Goal: Transaction & Acquisition: Purchase product/service

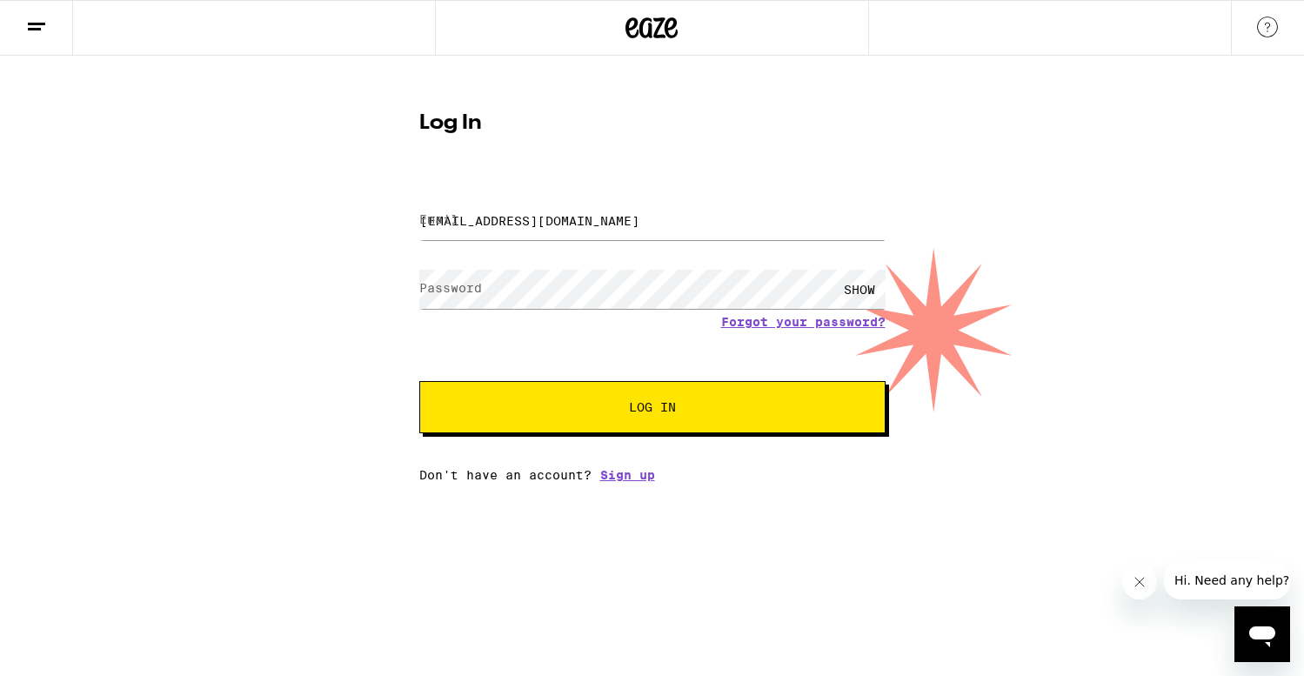
click at [656, 398] on button "Log In" at bounding box center [652, 407] width 466 height 52
click at [860, 289] on div "SHOW" at bounding box center [860, 289] width 52 height 39
click at [528, 405] on span "Log In" at bounding box center [652, 407] width 325 height 12
click at [640, 413] on span "Log In" at bounding box center [652, 407] width 47 height 12
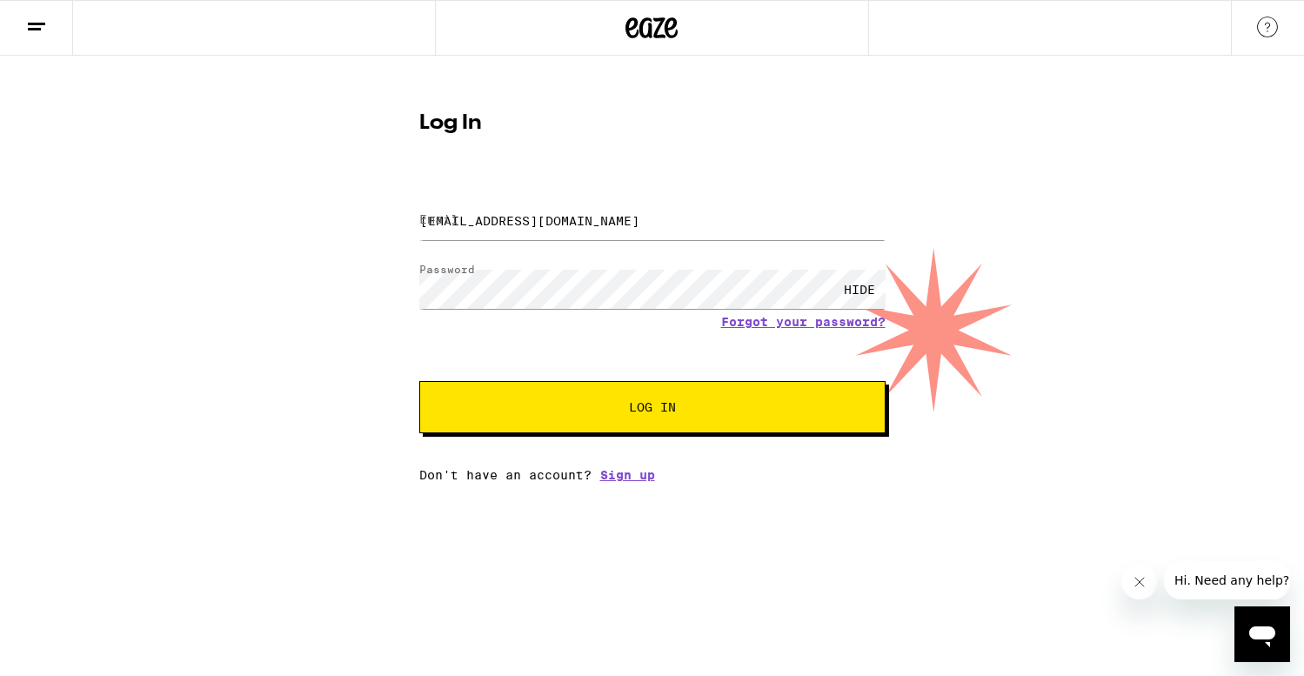
click at [640, 413] on span "Log In" at bounding box center [652, 407] width 47 height 12
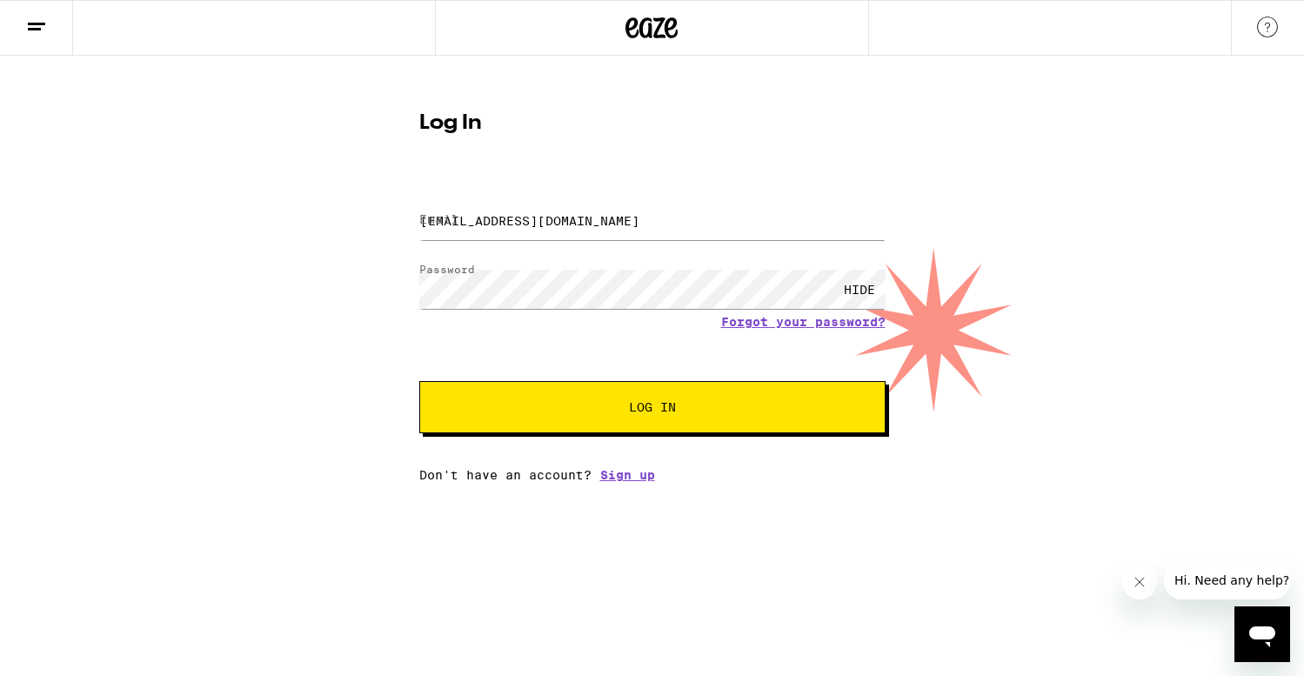
click at [640, 413] on span "Log In" at bounding box center [652, 407] width 47 height 12
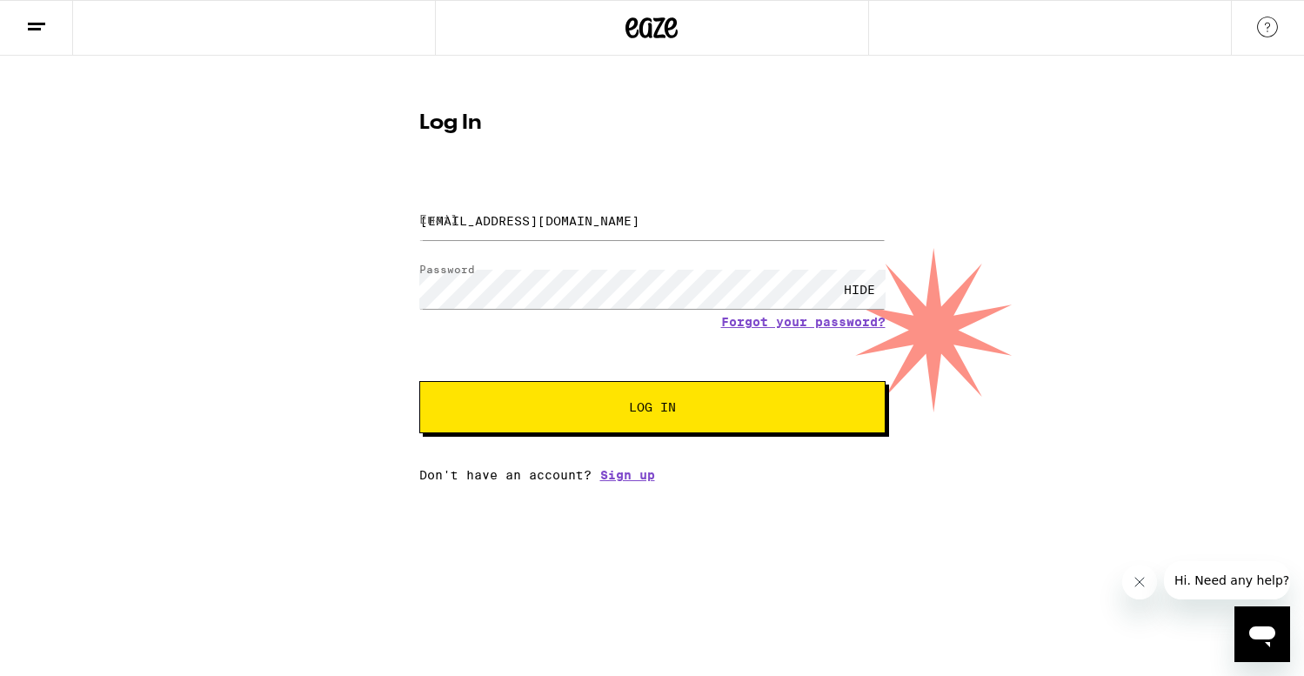
click at [30, 25] on icon at bounding box center [36, 27] width 21 height 21
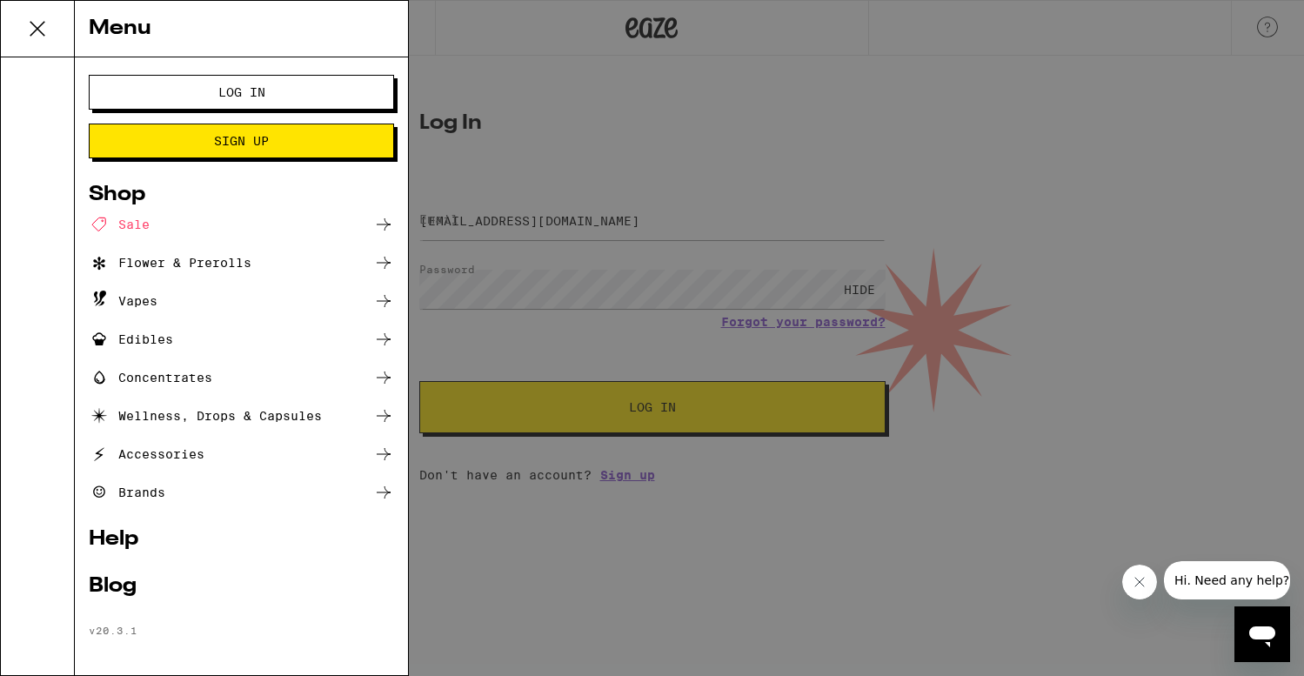
click at [194, 97] on span "Log In" at bounding box center [241, 92] width 164 height 12
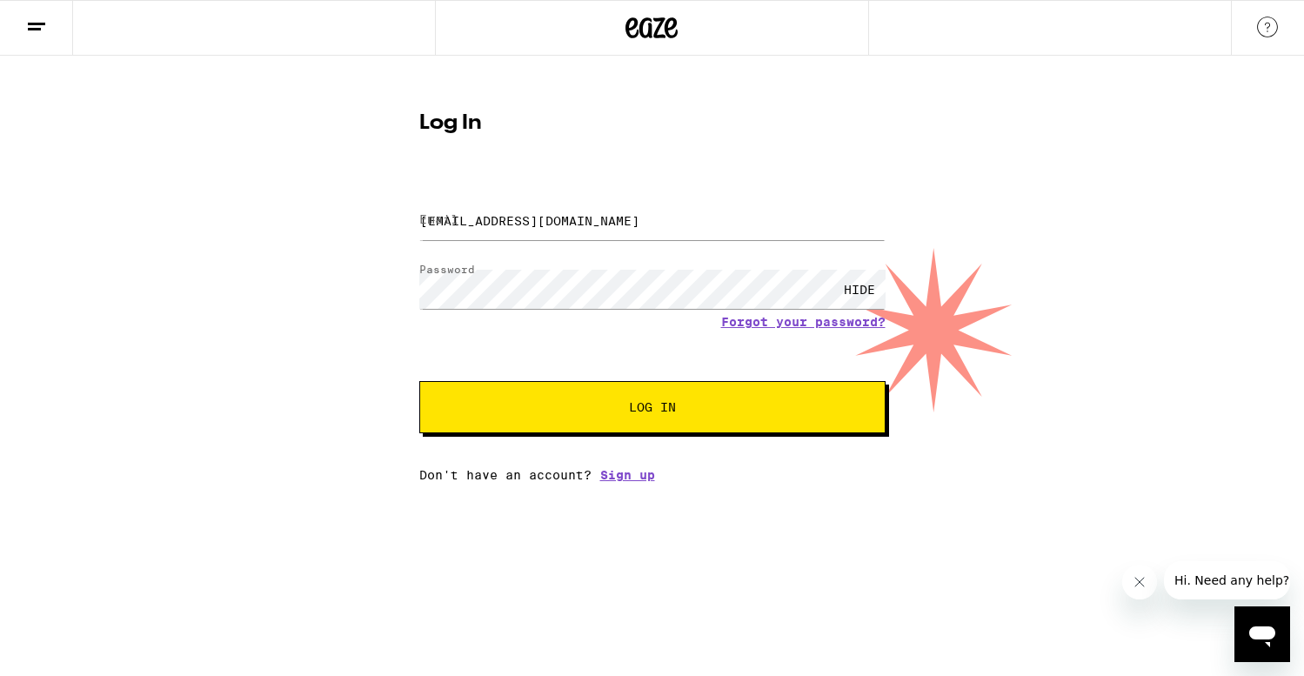
click at [634, 419] on button "Log In" at bounding box center [652, 407] width 466 height 52
click at [875, 287] on div "HIDE" at bounding box center [860, 289] width 52 height 39
click at [648, 221] on input "[EMAIL_ADDRESS][DOMAIN_NAME]" at bounding box center [652, 220] width 466 height 39
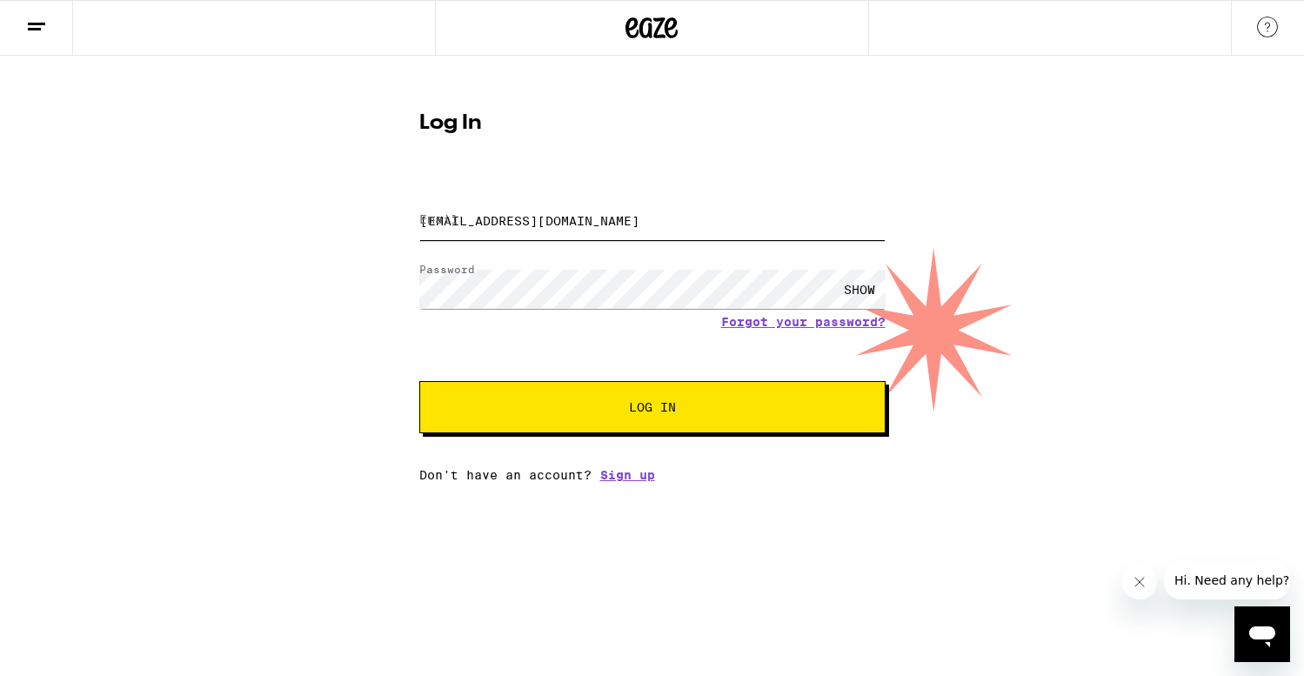
click at [648, 221] on input "[EMAIL_ADDRESS][DOMAIN_NAME]" at bounding box center [652, 220] width 466 height 39
click at [655, 412] on span "Log In" at bounding box center [652, 407] width 47 height 12
type input "[EMAIL_ADDRESS][DOMAIN_NAME]"
click at [654, 405] on span "Log In" at bounding box center [652, 407] width 47 height 12
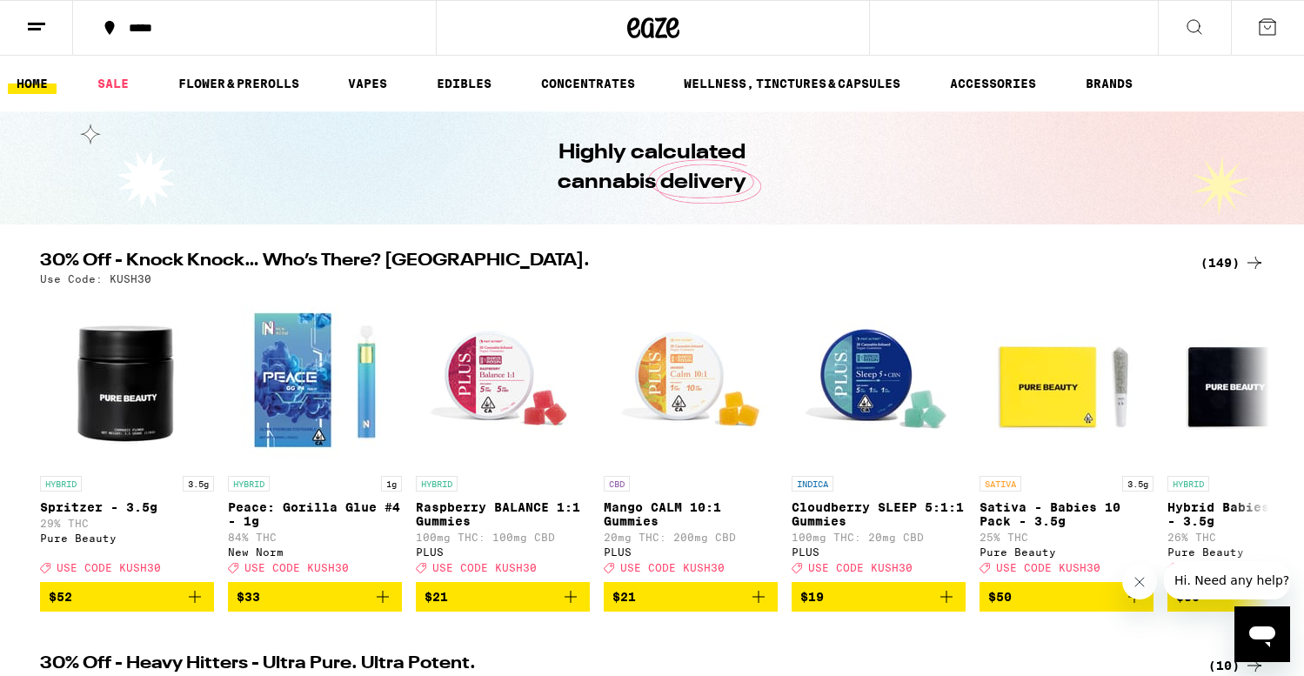
click at [30, 24] on icon at bounding box center [36, 27] width 21 height 21
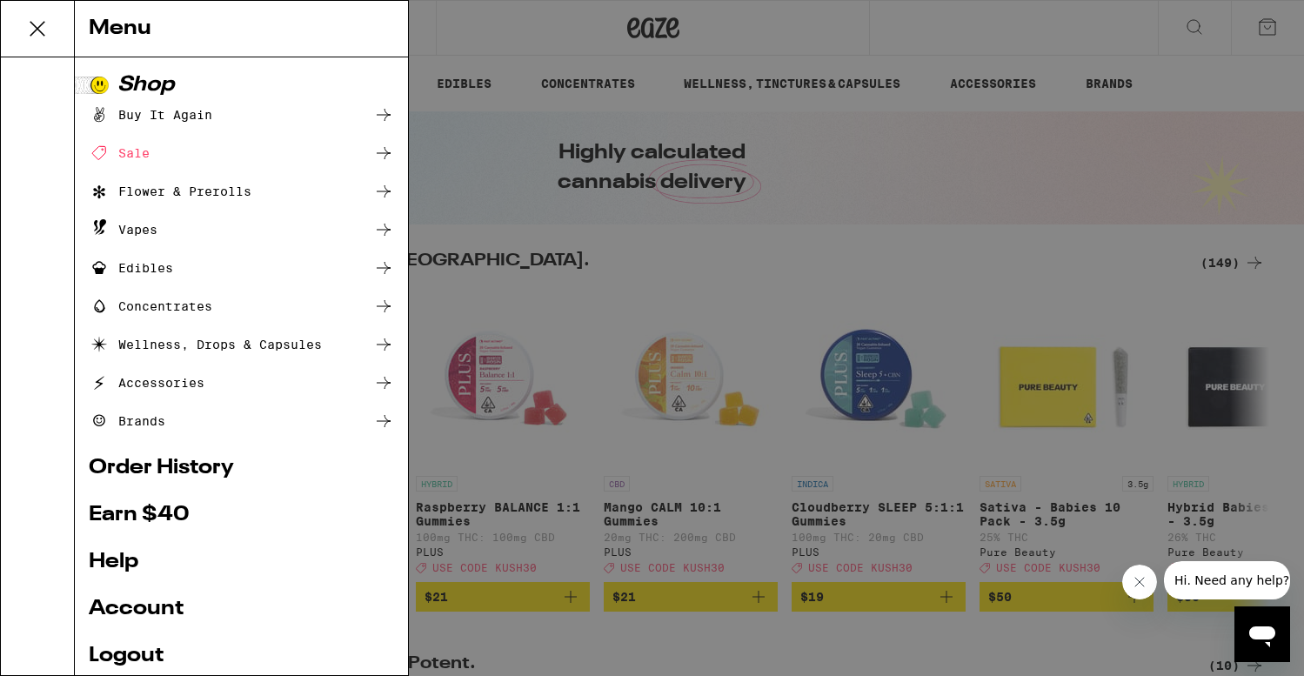
click at [538, 14] on div "Menu Shop Buy It Again Sale Flower & Prerolls Vapes Edibles Concentrates Wellne…" at bounding box center [652, 338] width 1304 height 676
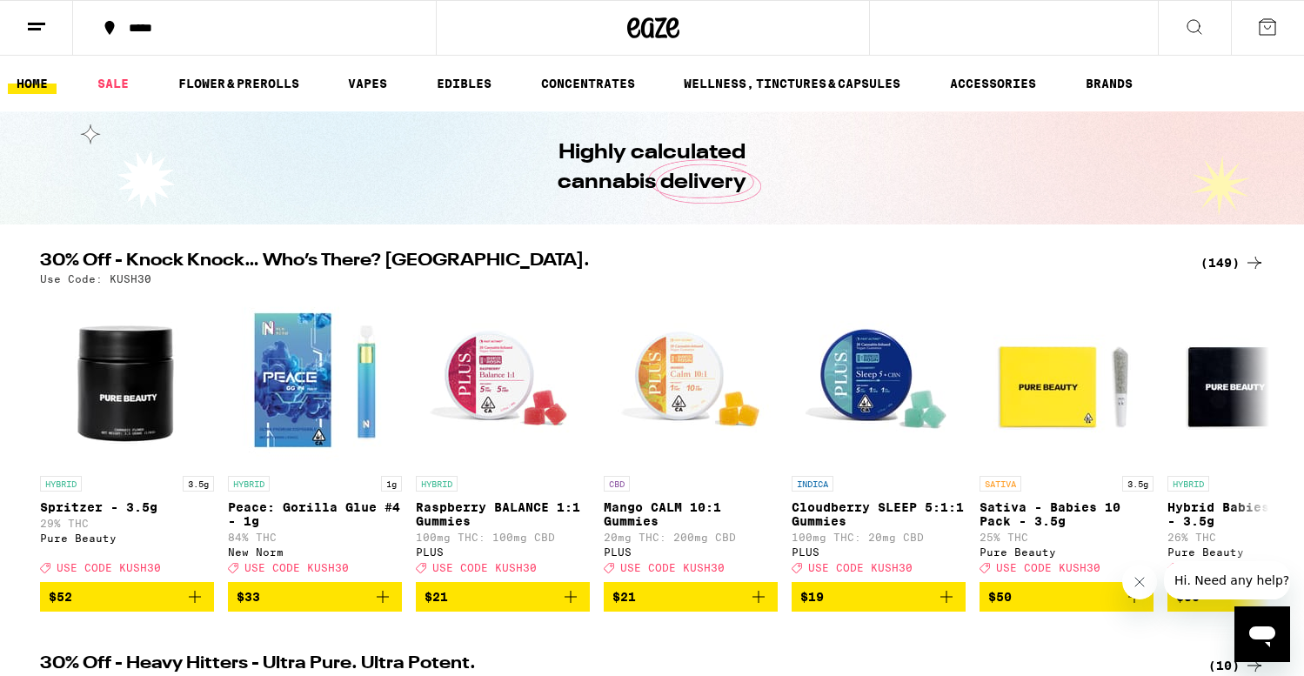
click at [1204, 24] on icon at bounding box center [1194, 27] width 21 height 21
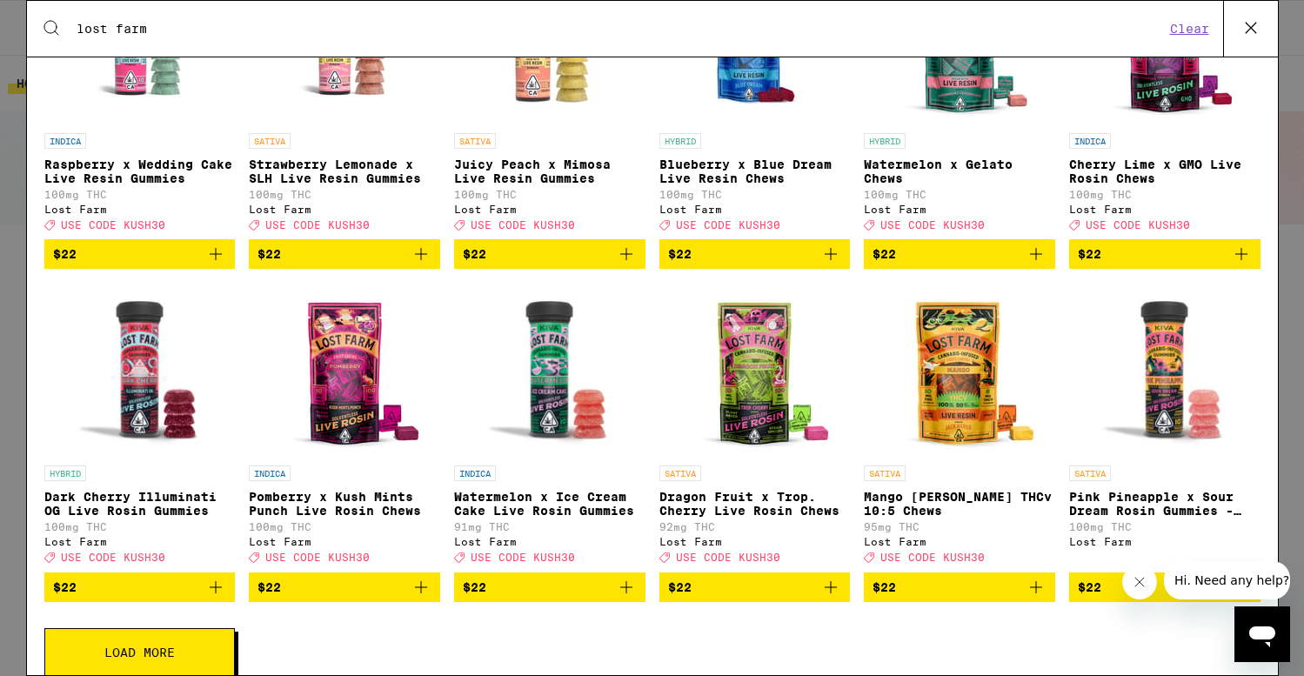
scroll to position [419, 0]
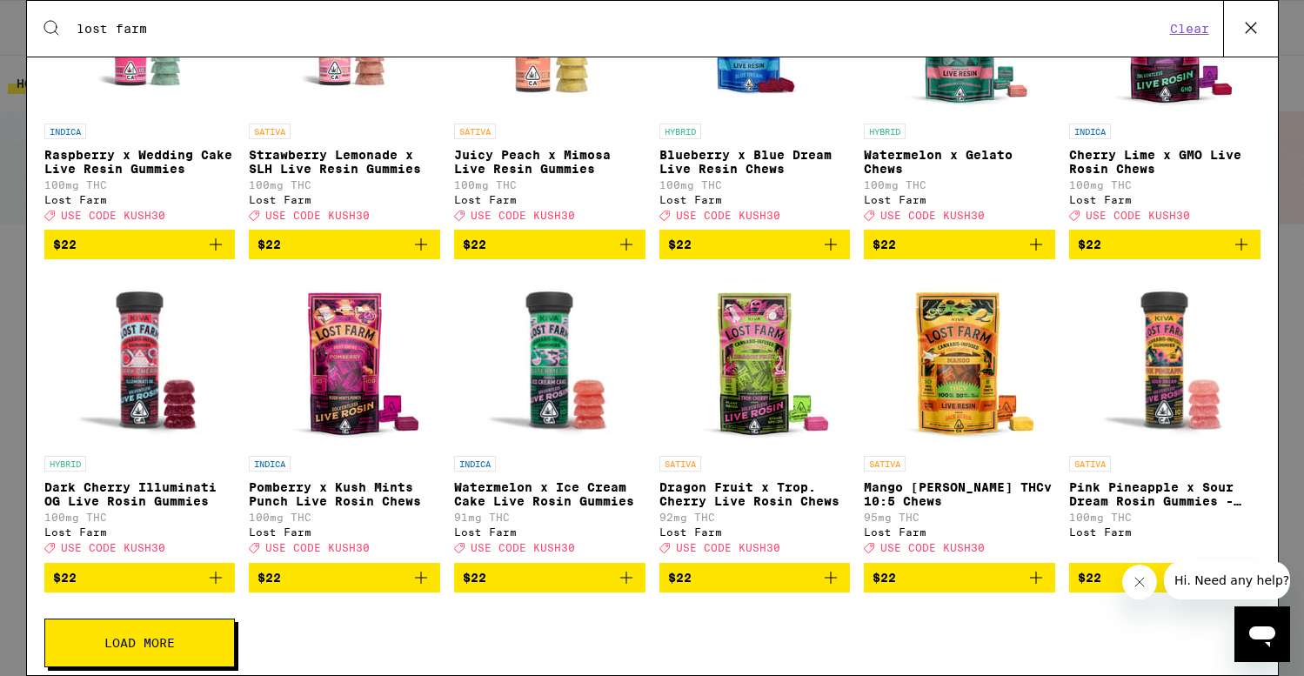
click at [633, 588] on icon "Add to bag" at bounding box center [626, 577] width 21 height 21
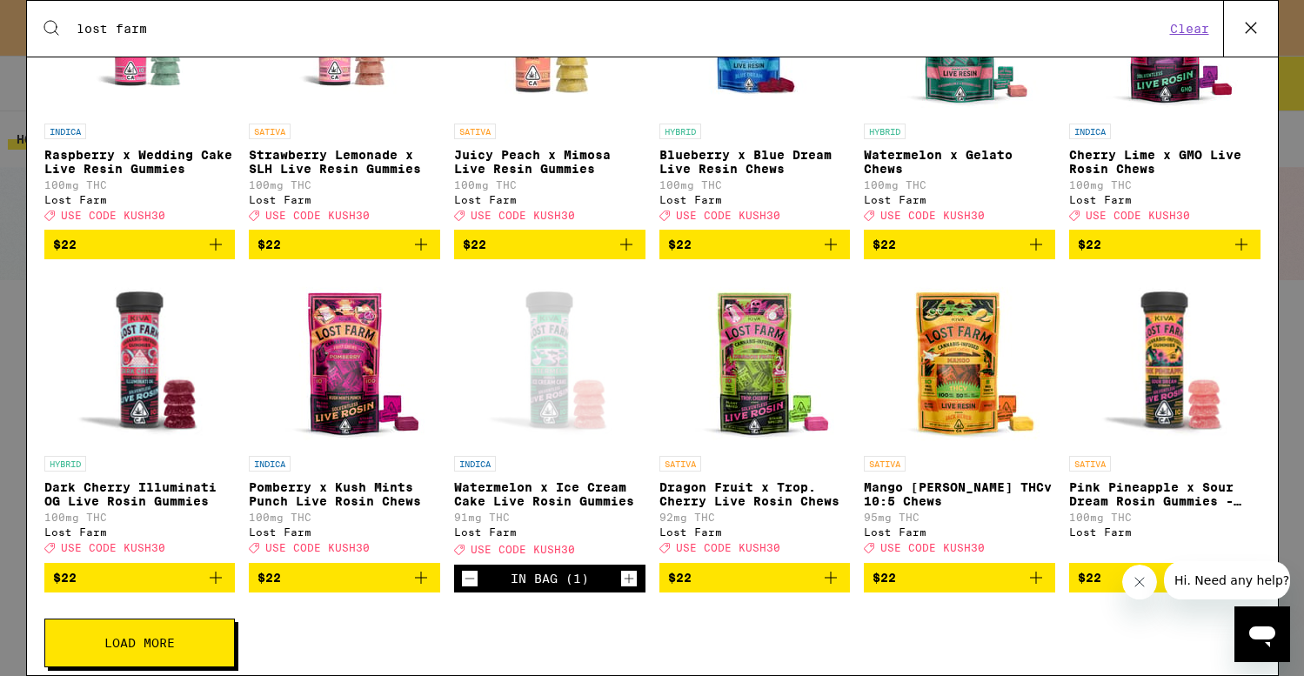
click at [367, 17] on div "Search for Products lost farm Clear" at bounding box center [652, 29] width 1251 height 56
drag, startPoint x: 367, startPoint y: 17, endPoint x: 318, endPoint y: 20, distance: 49.7
click at [357, 17] on div "Search for Products lost farm Clear" at bounding box center [652, 29] width 1251 height 56
click at [311, 21] on input "lost farm" at bounding box center [620, 29] width 1089 height 16
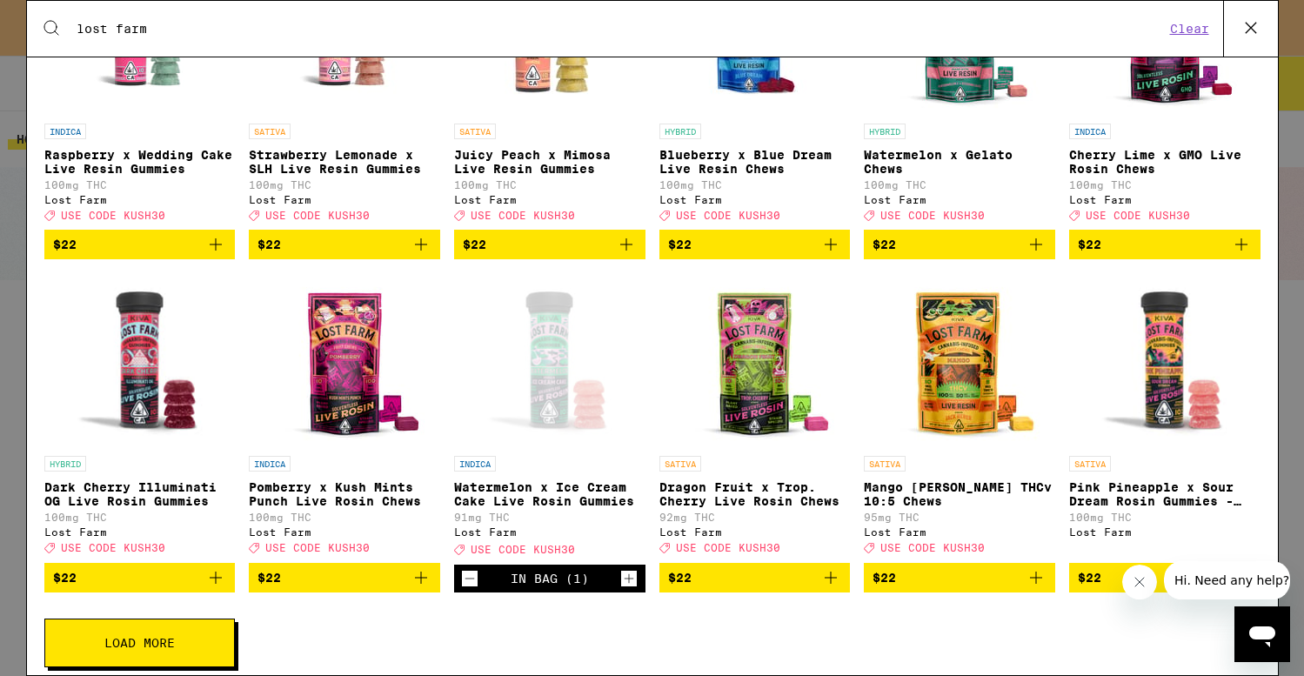
click at [311, 21] on input "lost farm" at bounding box center [620, 29] width 1089 height 16
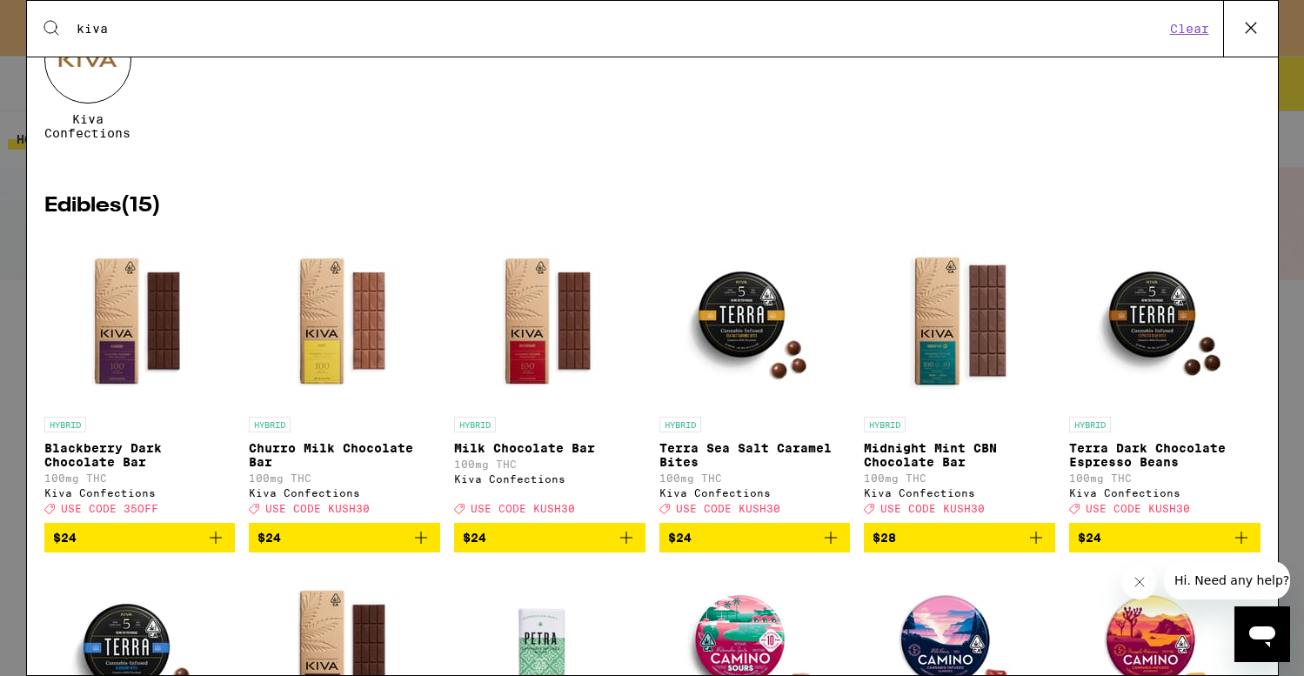
scroll to position [142, 0]
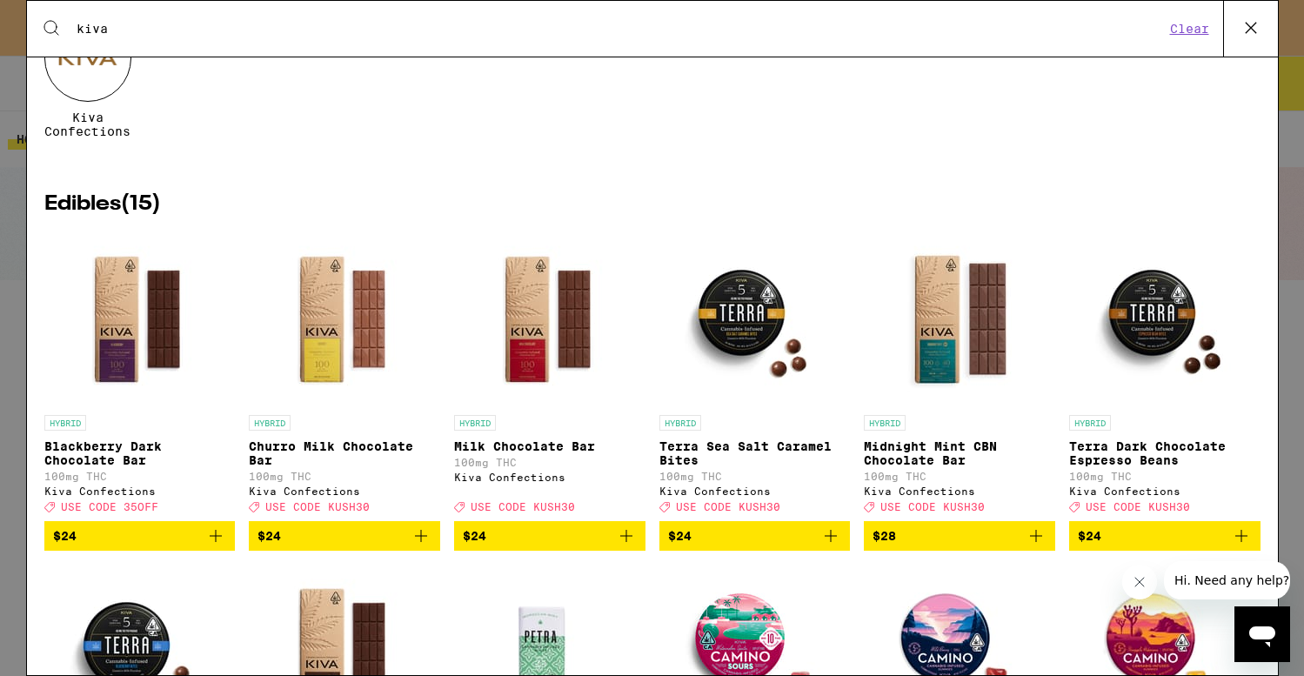
type input "kiva"
click at [218, 546] on icon "Add to bag" at bounding box center [215, 536] width 21 height 21
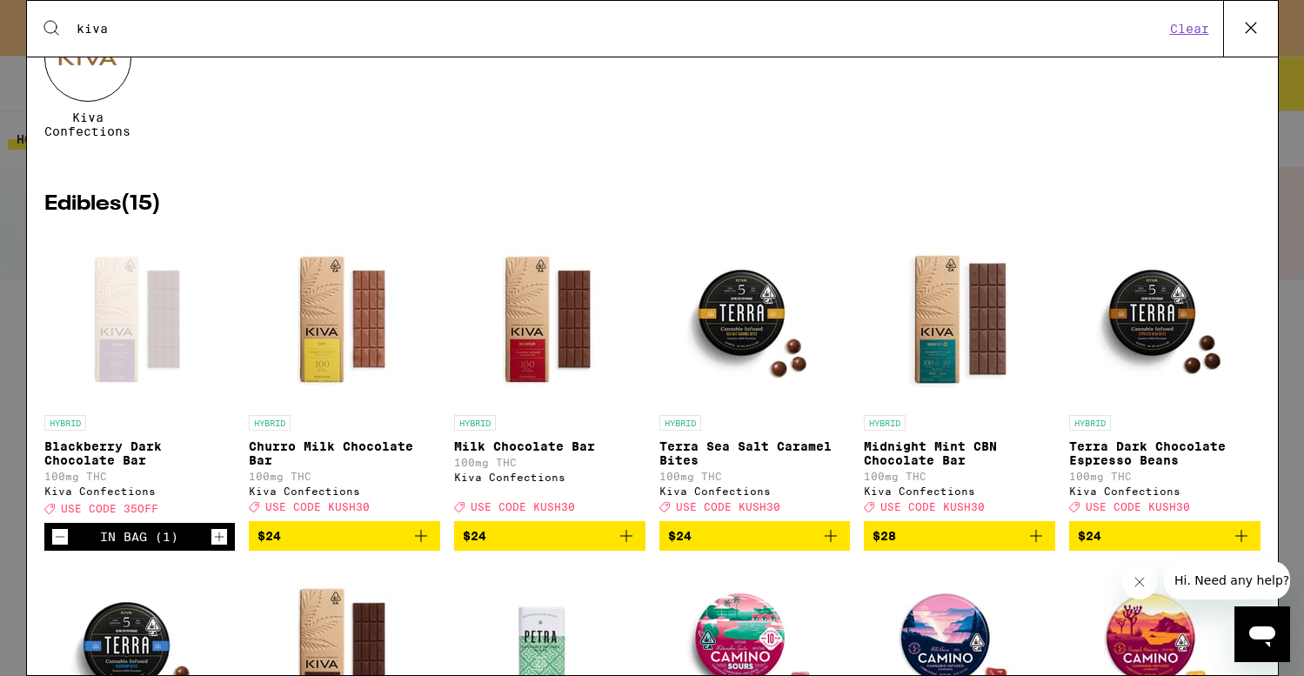
click at [218, 547] on icon "Increment" at bounding box center [219, 536] width 16 height 21
click at [1244, 30] on icon at bounding box center [1251, 28] width 26 height 26
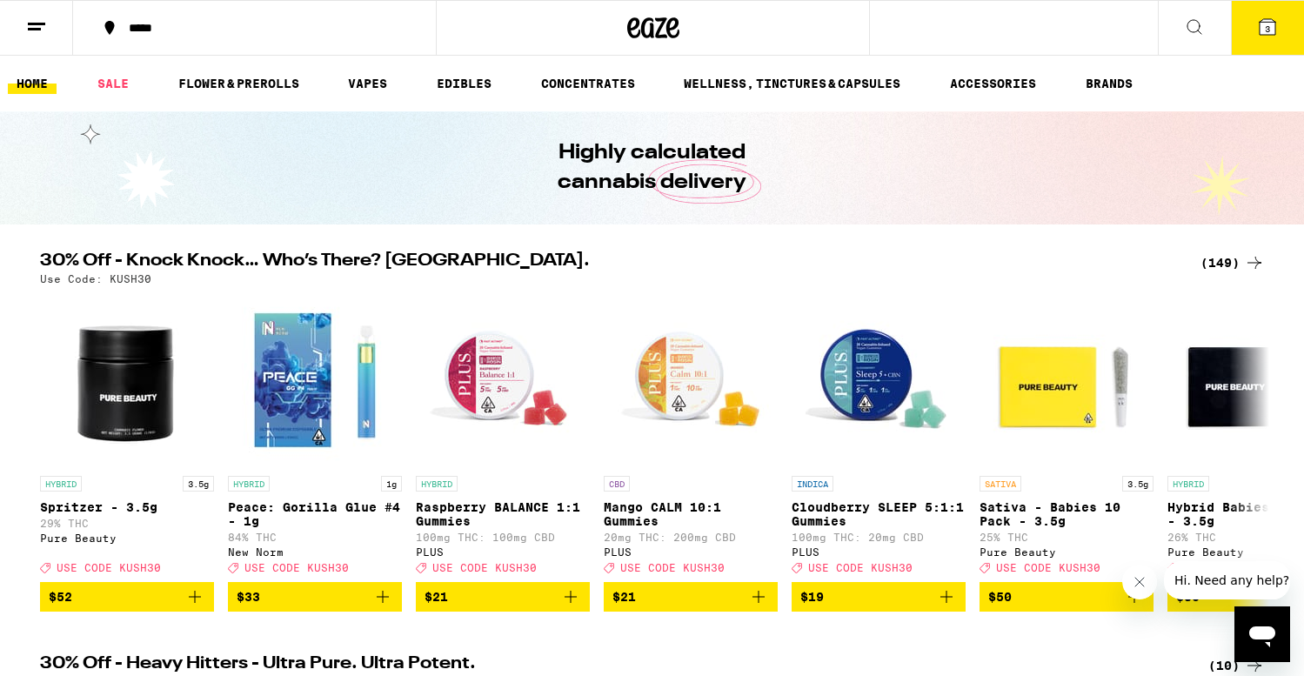
click at [1269, 26] on span "3" at bounding box center [1267, 28] width 5 height 10
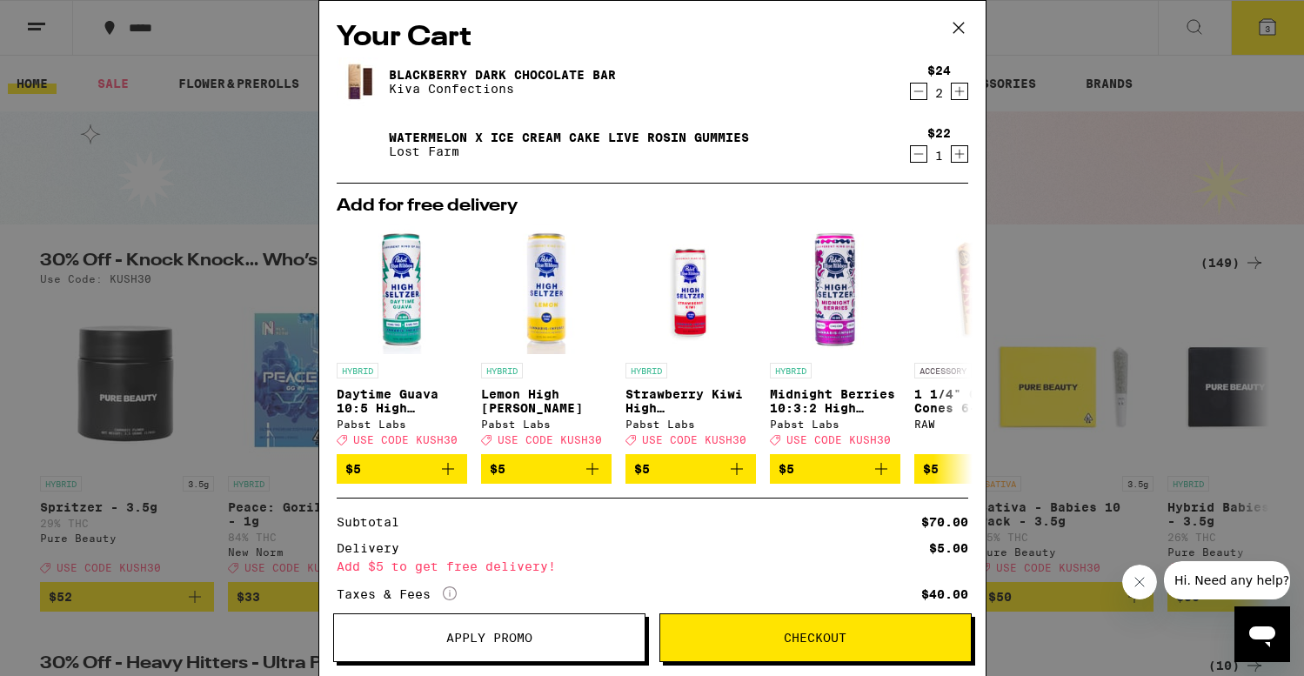
click at [559, 644] on button "Apply Promo" at bounding box center [489, 637] width 312 height 49
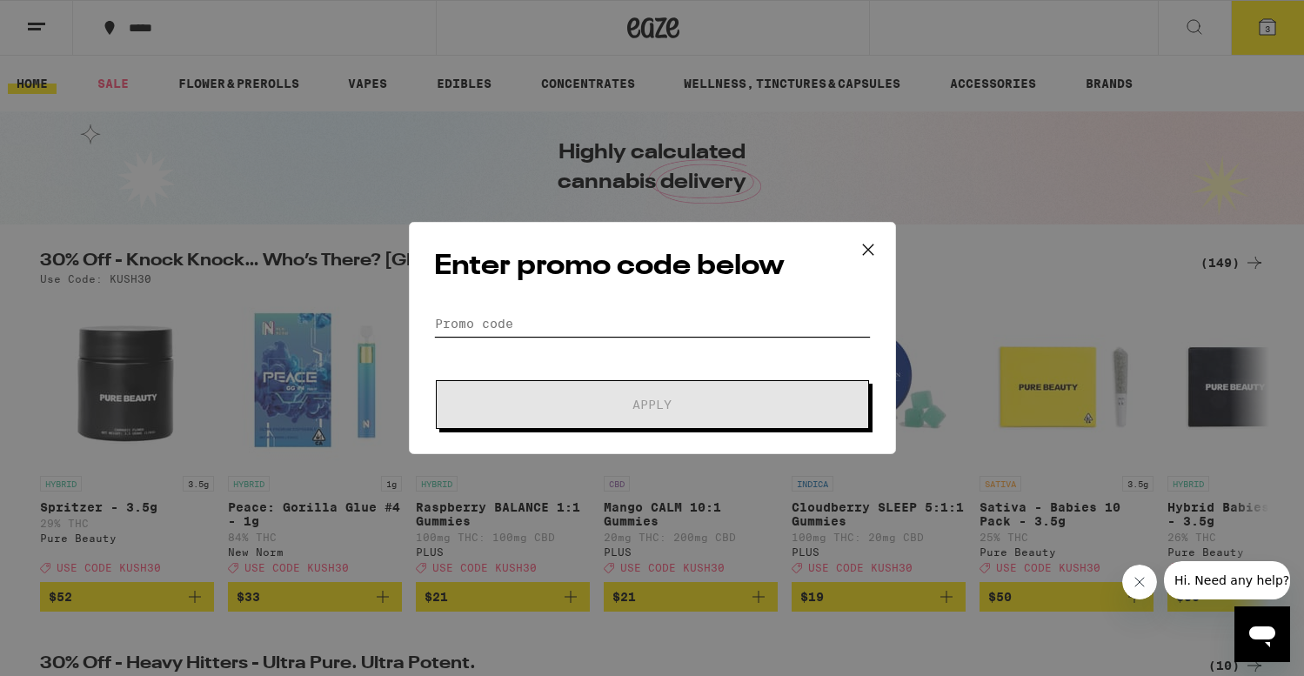
click at [579, 325] on input "Promo Code" at bounding box center [652, 324] width 437 height 26
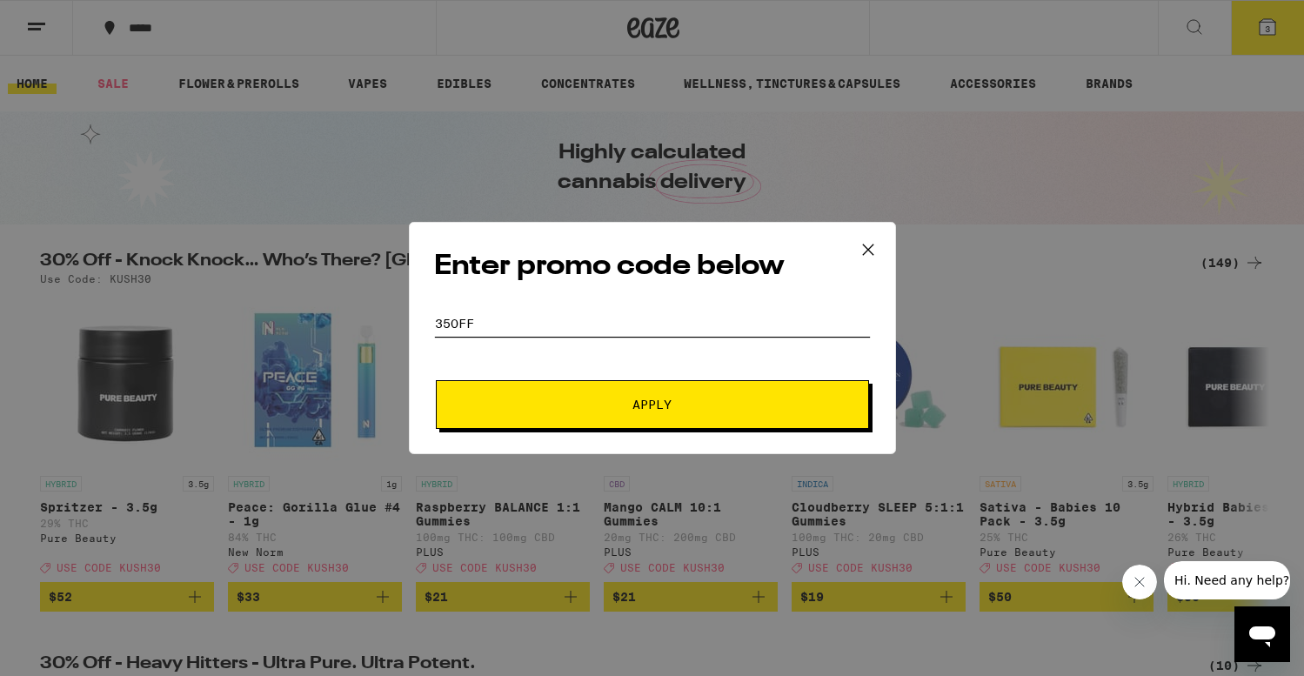
type input "35off"
click at [627, 399] on span "Apply" at bounding box center [652, 404] width 313 height 12
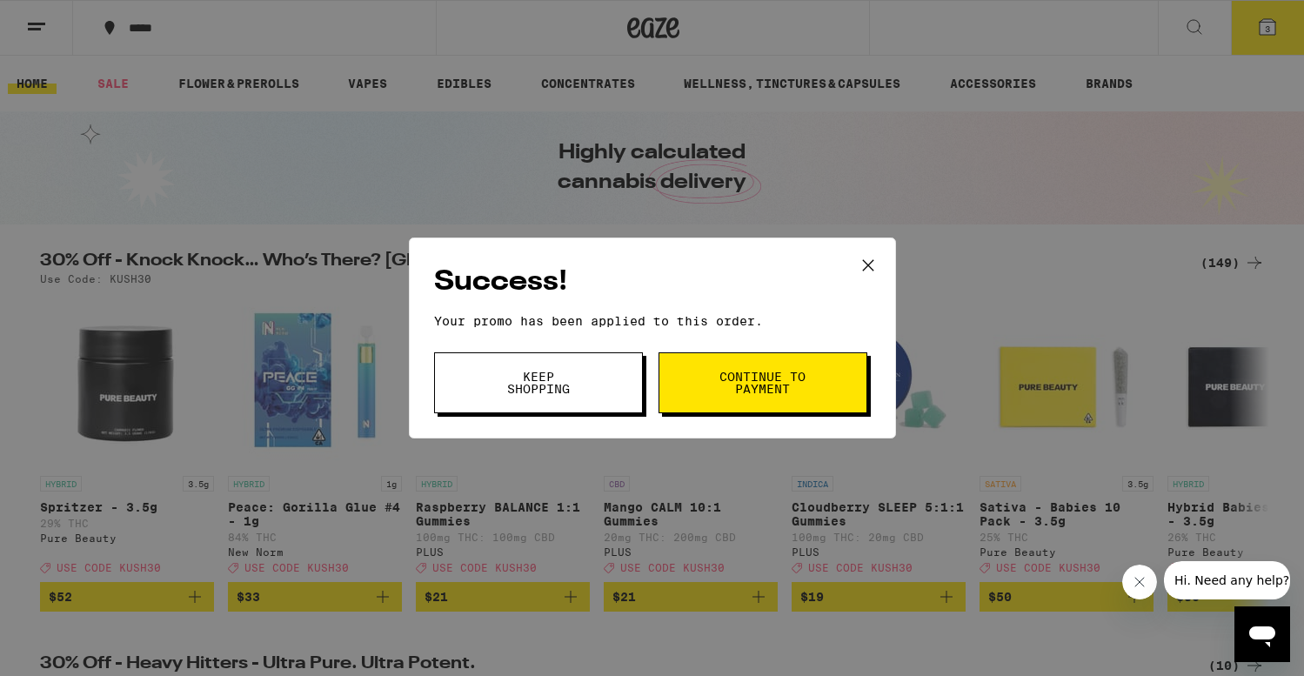
click at [569, 394] on span "Keep Shopping" at bounding box center [538, 383] width 89 height 24
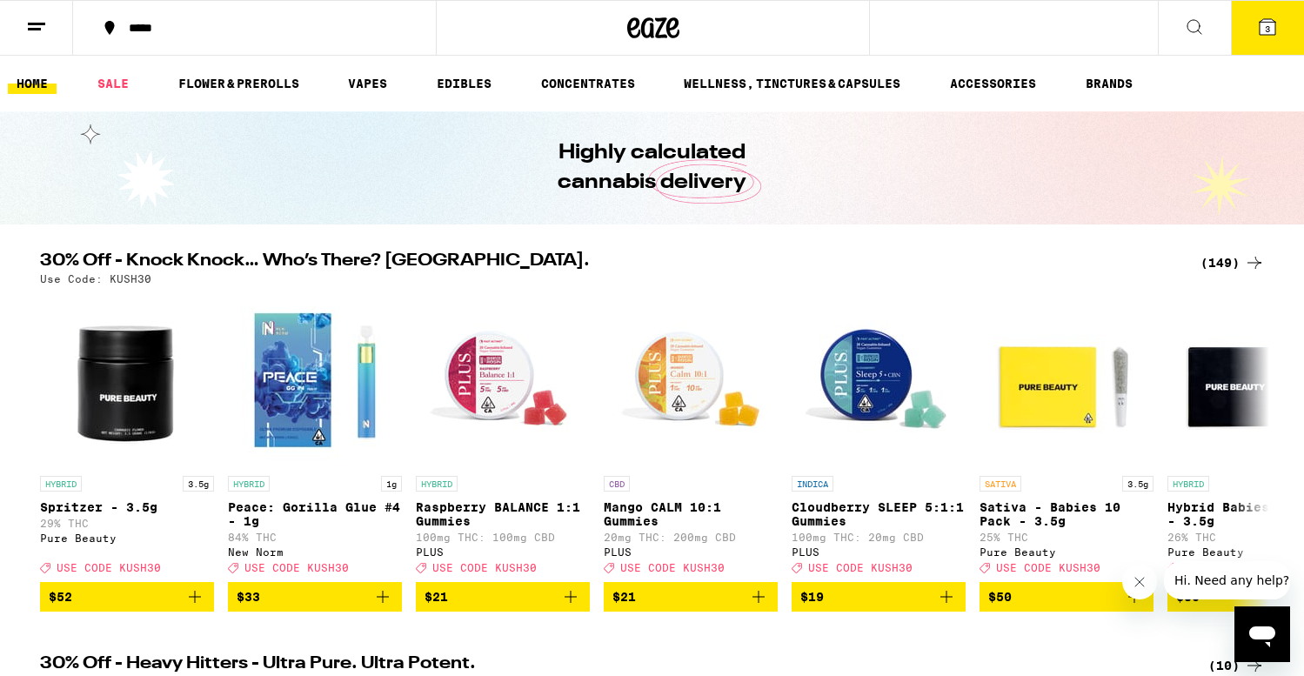
click at [1264, 27] on icon at bounding box center [1268, 27] width 16 height 16
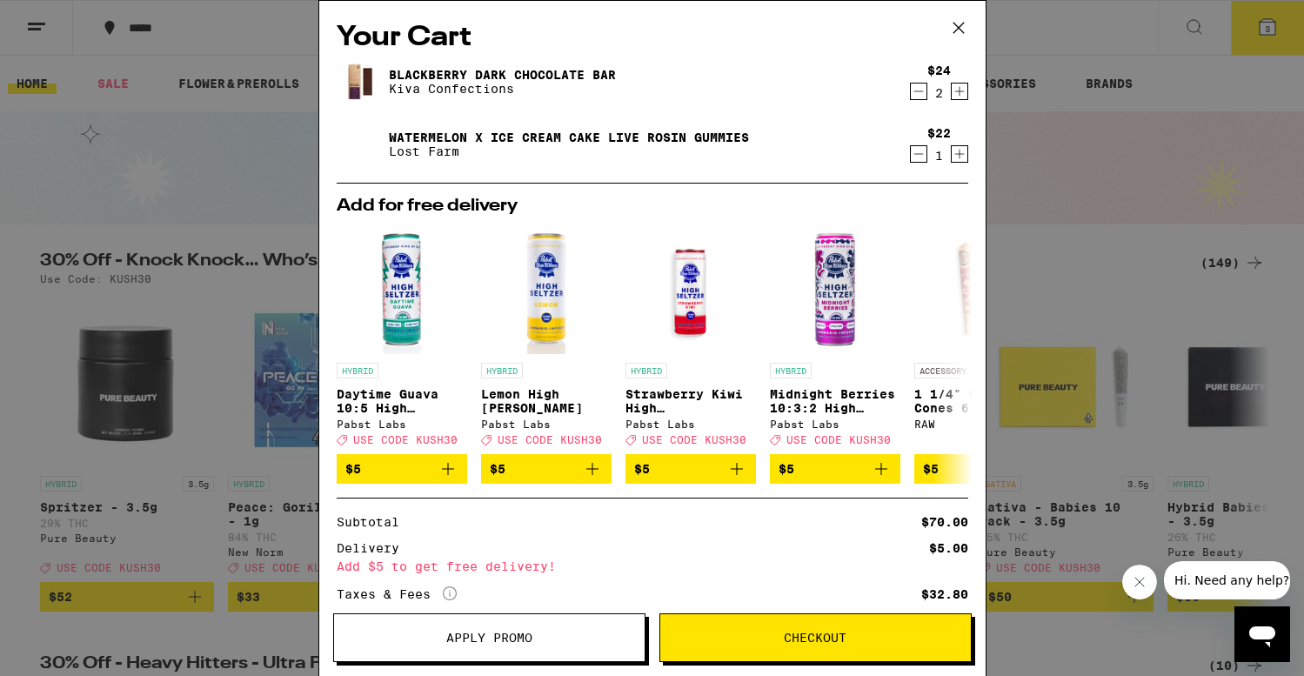
click at [963, 23] on icon at bounding box center [958, 28] width 10 height 10
